Goal: Information Seeking & Learning: Learn about a topic

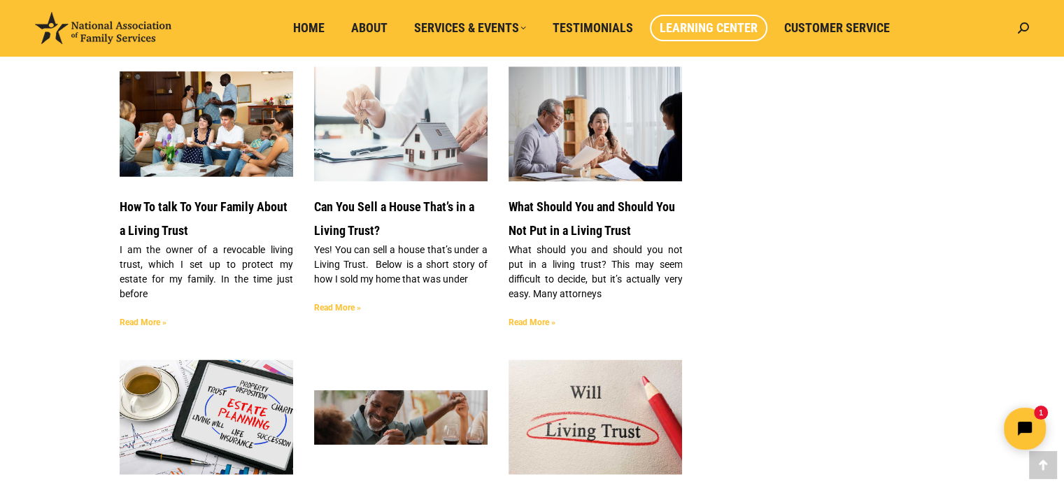
scroll to position [1679, 0]
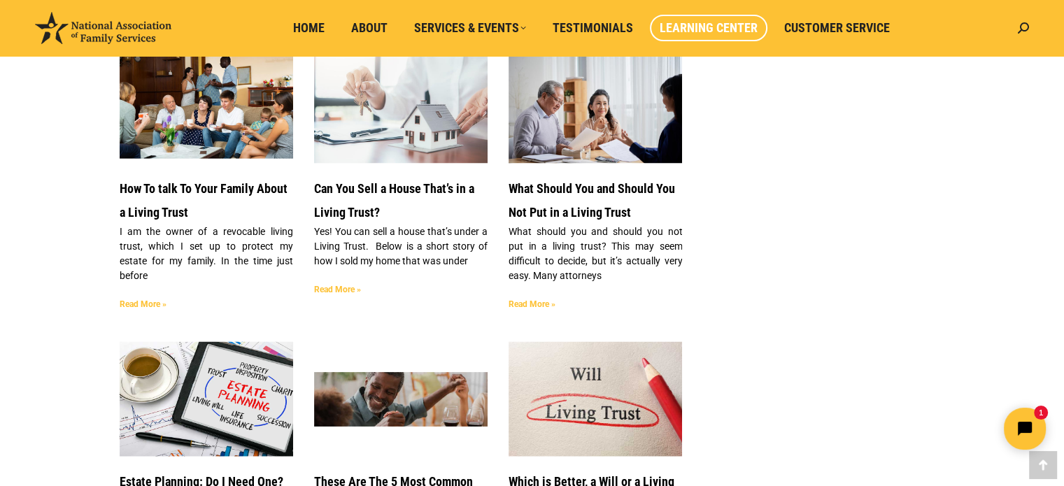
click at [579, 181] on link "What Should You and Should You Not Put in a Living Trust" at bounding box center [592, 200] width 167 height 38
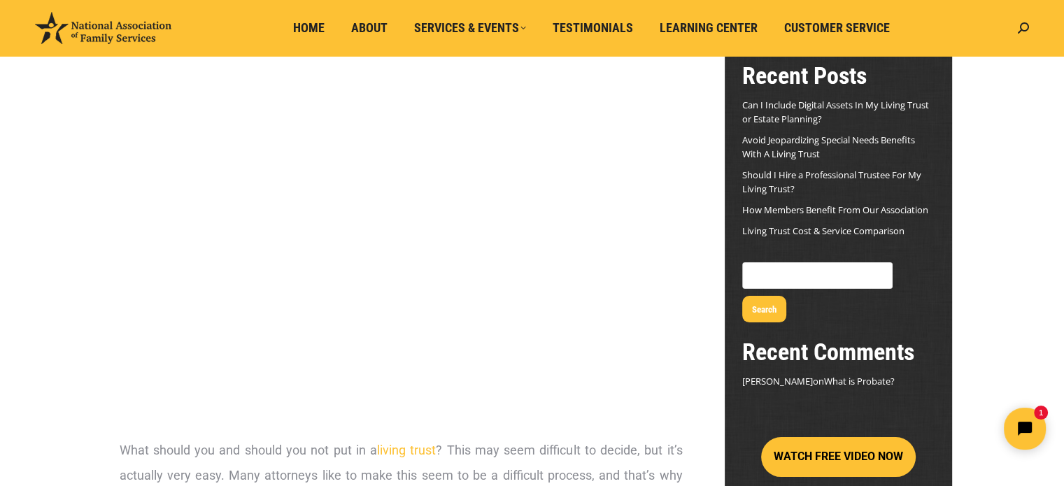
click at [314, 24] on span "Home" at bounding box center [308, 27] width 31 height 15
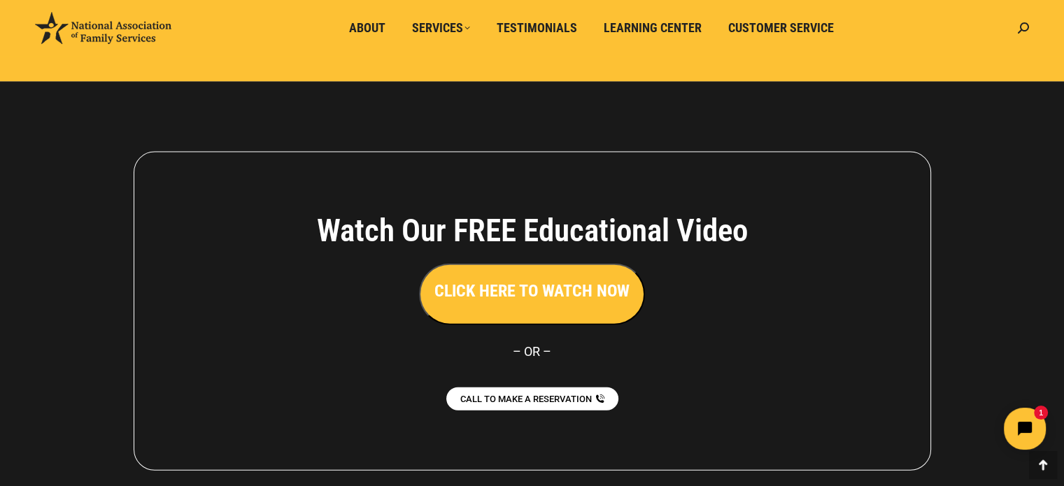
scroll to position [3048, 0]
